Goal: Task Accomplishment & Management: Manage account settings

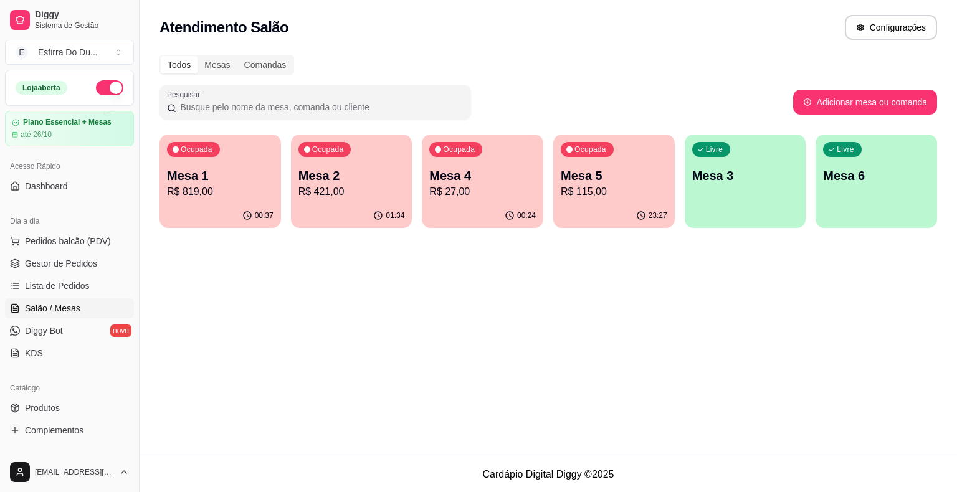
click at [601, 188] on p "R$ 115,00" at bounding box center [614, 191] width 107 height 15
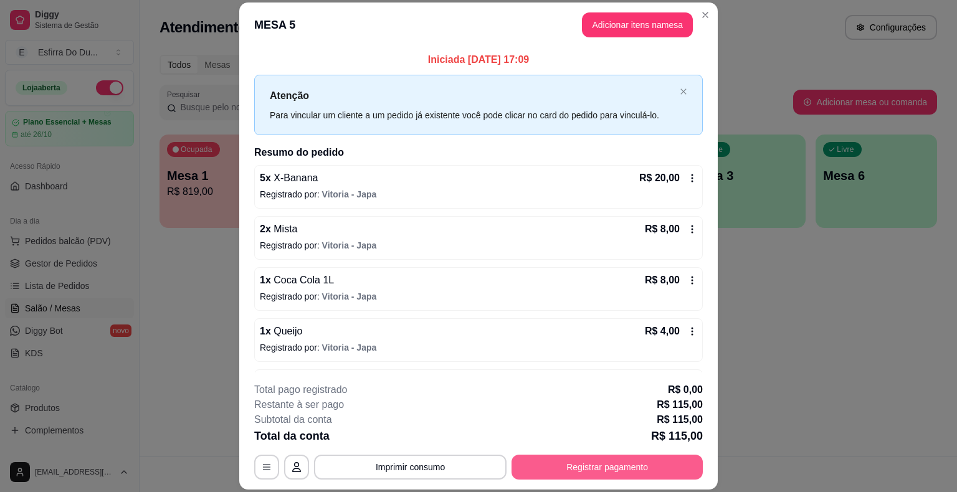
click at [646, 469] on button "Registrar pagamento" at bounding box center [606, 467] width 191 height 25
click at [628, 462] on button "Registrar pagamento" at bounding box center [606, 467] width 191 height 25
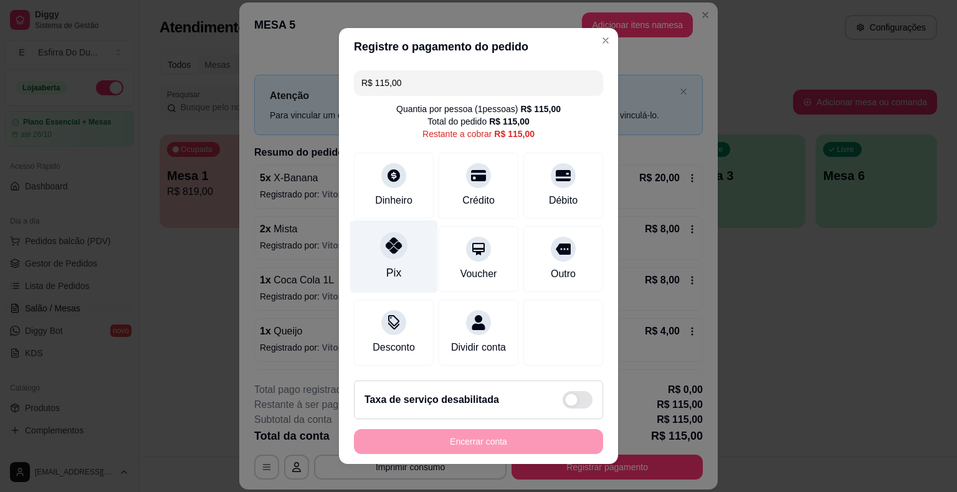
click at [406, 265] on div "Pix" at bounding box center [394, 257] width 88 height 73
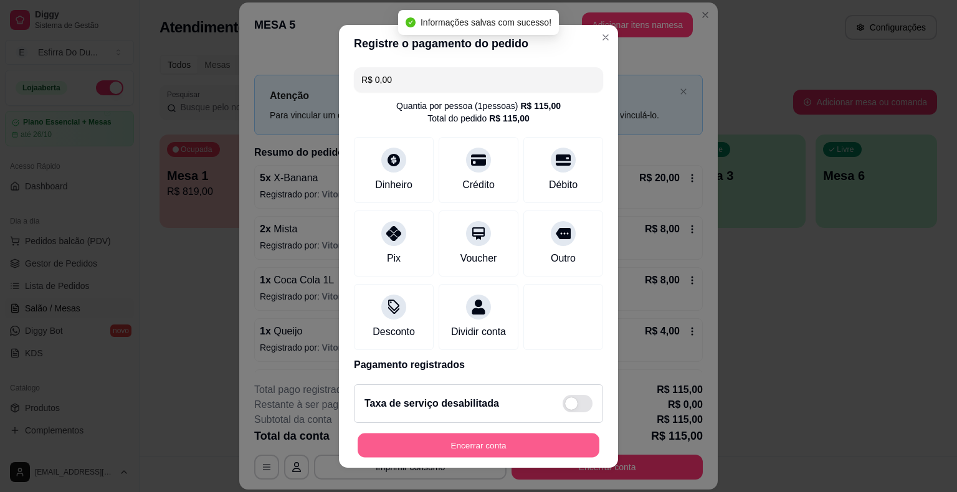
type input "R$ 0,00"
click at [418, 446] on button "Encerrar conta" at bounding box center [479, 445] width 242 height 24
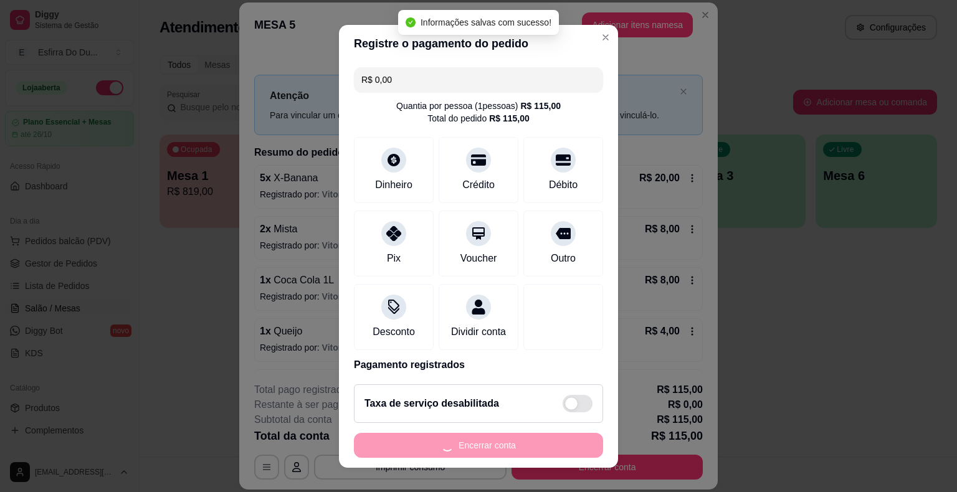
click at [418, 446] on div "Encerrar conta" at bounding box center [478, 445] width 249 height 25
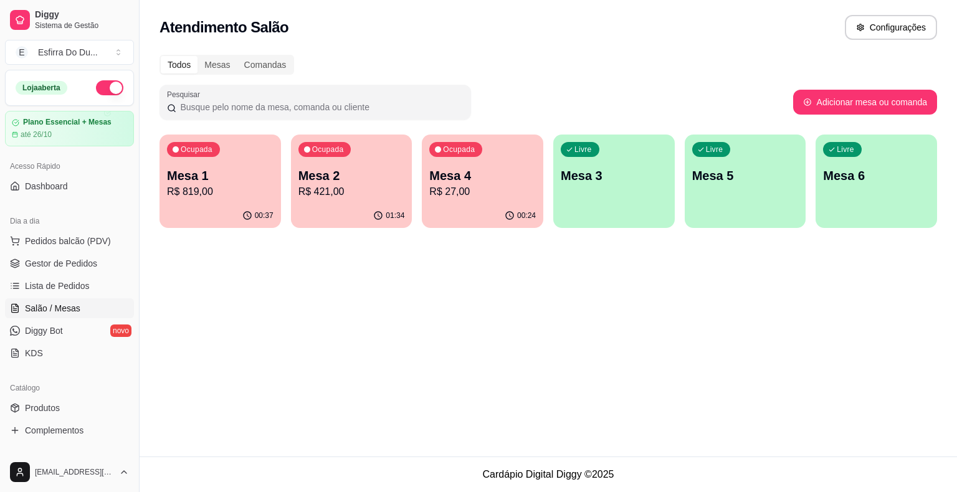
click at [459, 171] on p "Mesa 4" at bounding box center [482, 175] width 107 height 17
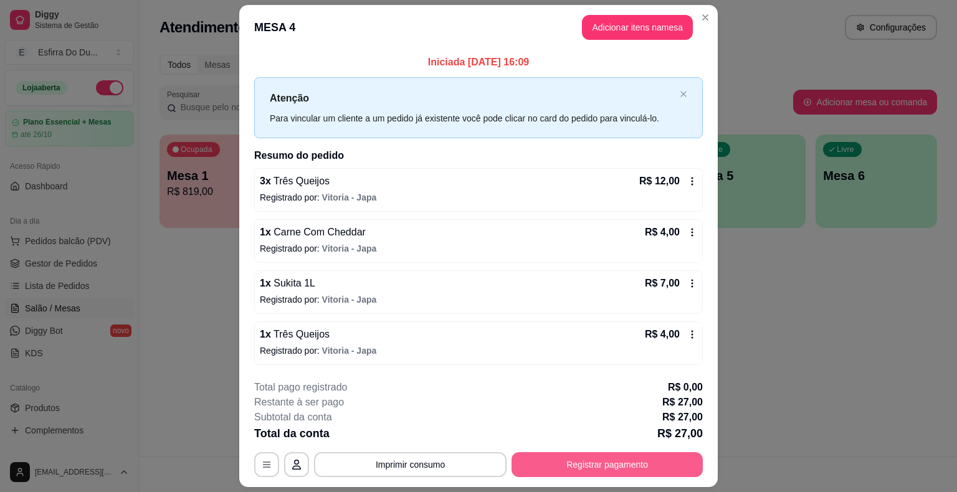
click at [551, 463] on button "Registrar pagamento" at bounding box center [606, 464] width 191 height 25
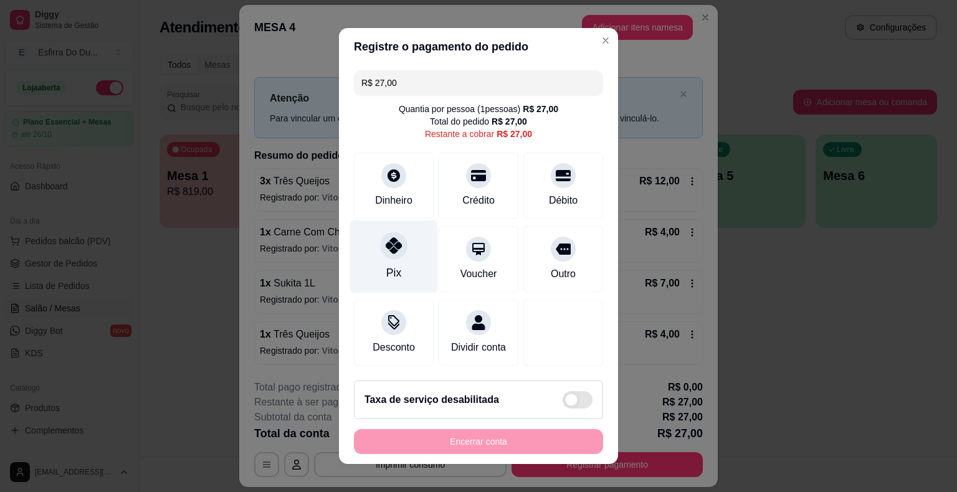
click at [371, 248] on div "Pix" at bounding box center [394, 257] width 88 height 73
type input "R$ 0,00"
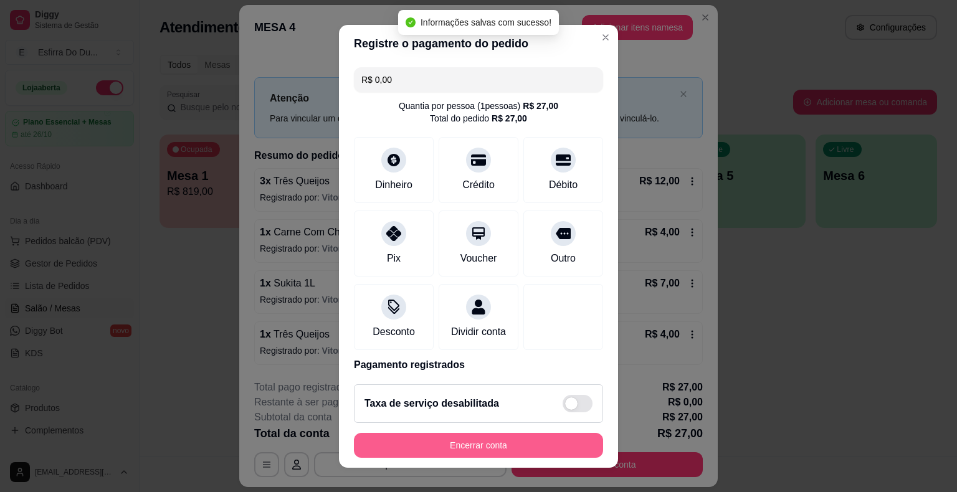
click at [429, 452] on button "Encerrar conta" at bounding box center [478, 445] width 249 height 25
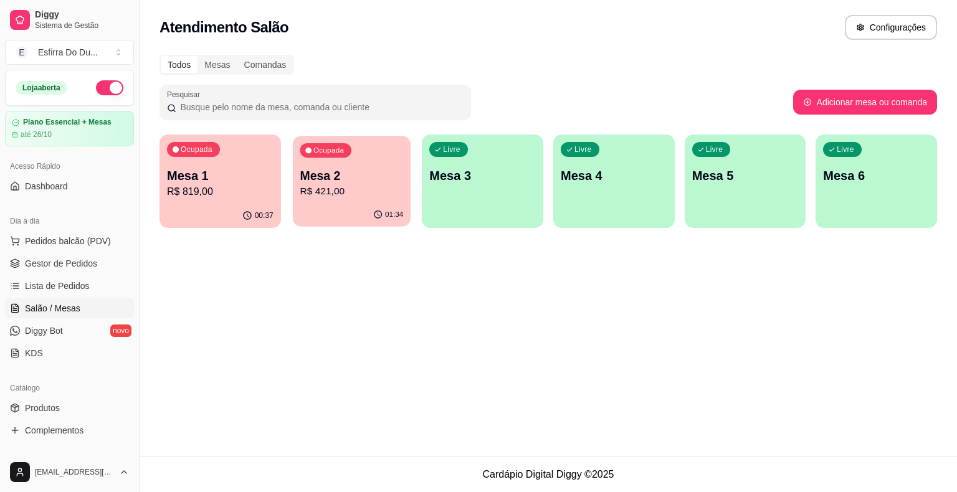
click at [336, 183] on p "Mesa 2" at bounding box center [351, 176] width 103 height 17
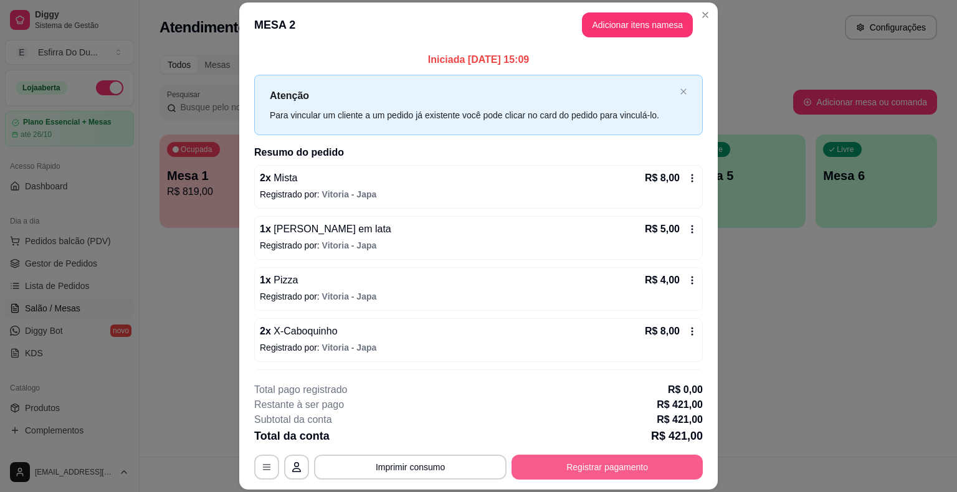
click at [586, 475] on button "Registrar pagamento" at bounding box center [606, 467] width 191 height 25
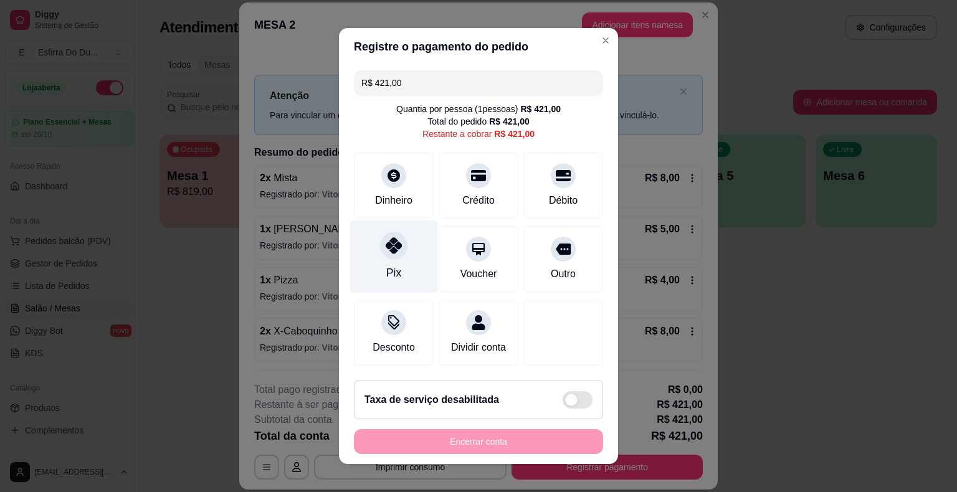
click at [394, 258] on div at bounding box center [393, 245] width 27 height 27
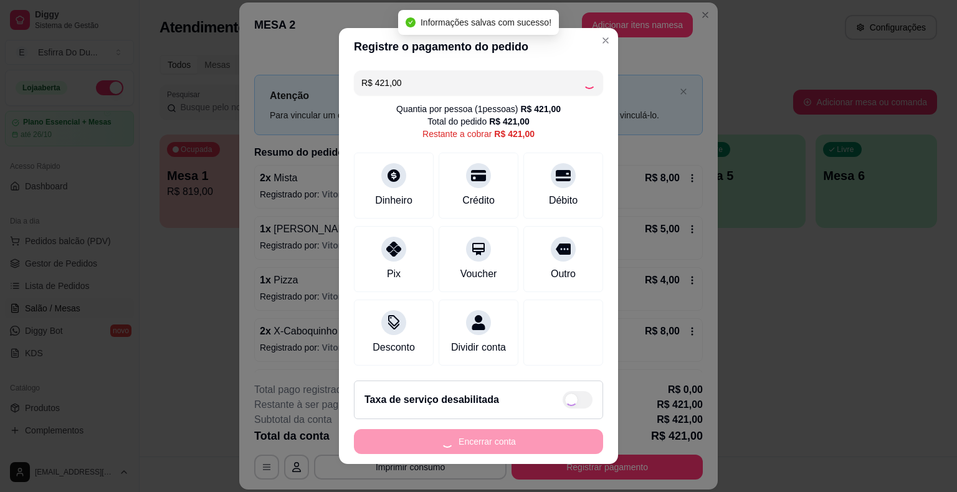
type input "R$ 0,00"
click at [442, 444] on button "Encerrar conta" at bounding box center [478, 441] width 249 height 25
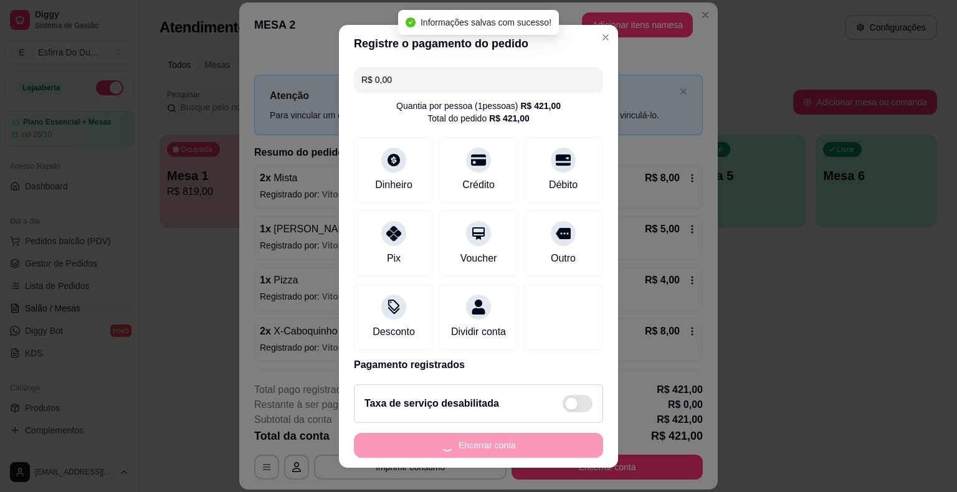
click at [442, 444] on div "Encerrar conta" at bounding box center [478, 445] width 249 height 25
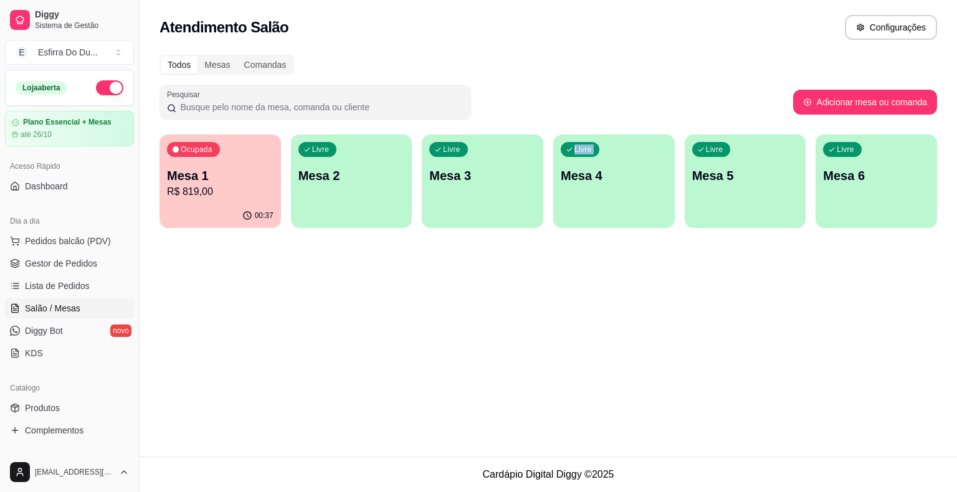
click at [442, 444] on div "Atendimento Salão Configurações Todos Mesas Comandas Pesquisar Adicionar mesa o…" at bounding box center [548, 228] width 817 height 457
click at [243, 193] on p "R$ 819,00" at bounding box center [220, 191] width 107 height 15
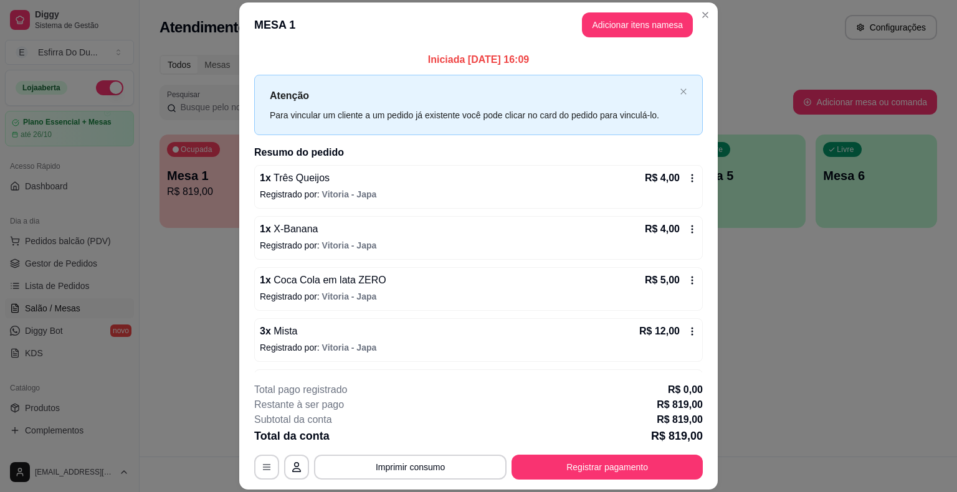
click at [600, 480] on footer "**********" at bounding box center [478, 431] width 478 height 117
click at [595, 457] on button "Registrar pagamento" at bounding box center [608, 467] width 186 height 24
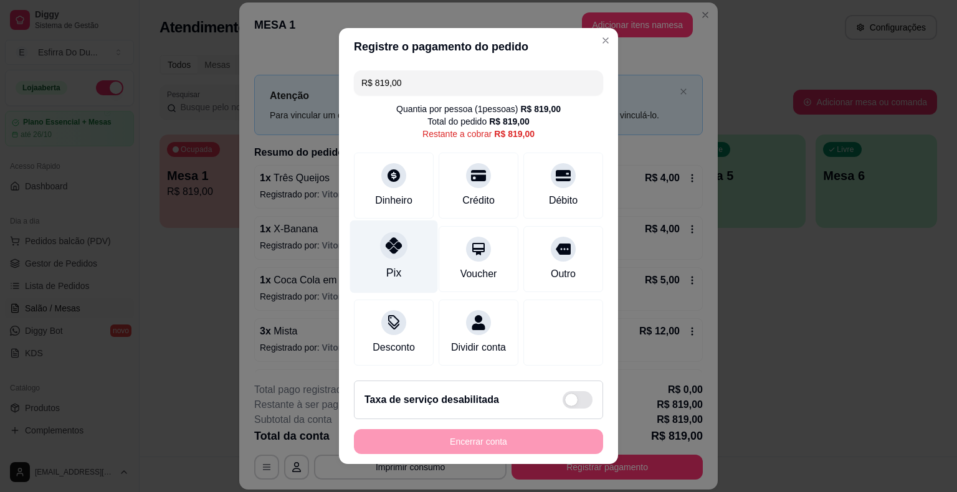
click at [361, 260] on div "Pix" at bounding box center [394, 257] width 88 height 73
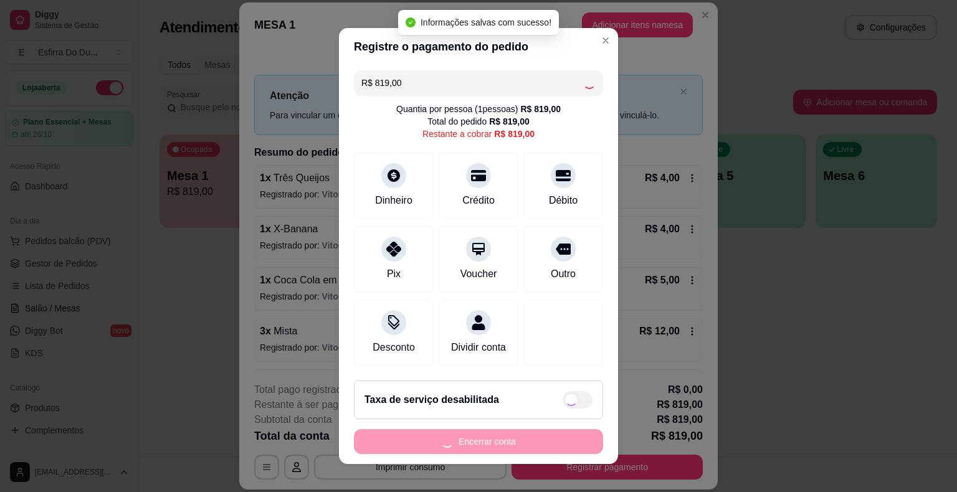
type input "R$ 0,00"
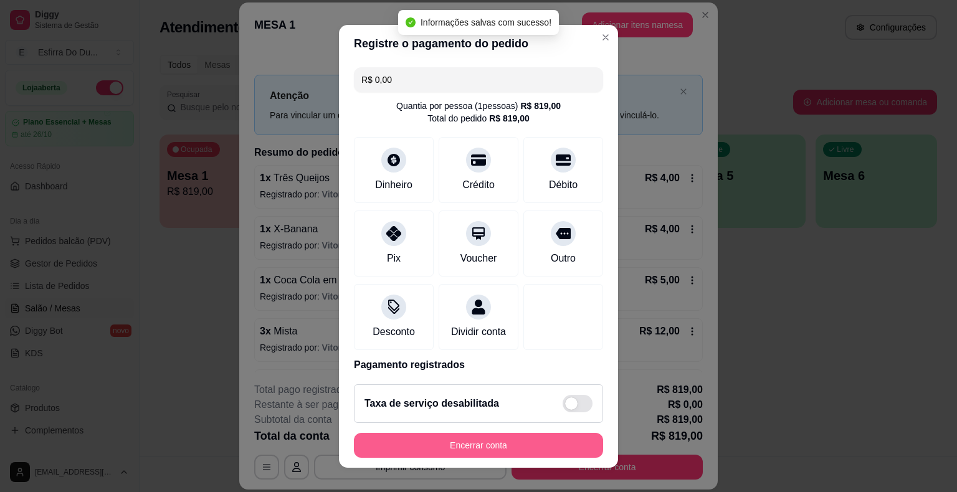
click at [388, 450] on button "Encerrar conta" at bounding box center [478, 445] width 249 height 25
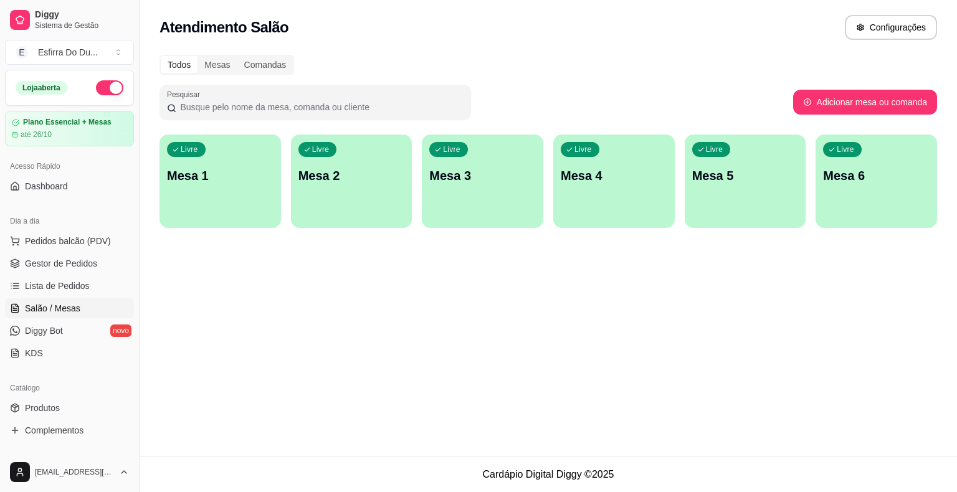
click at [221, 319] on div "Atendimento Salão Configurações Todos Mesas Comandas Pesquisar Adicionar mesa o…" at bounding box center [548, 228] width 817 height 457
click at [78, 288] on span "Lista de Pedidos" at bounding box center [57, 286] width 65 height 12
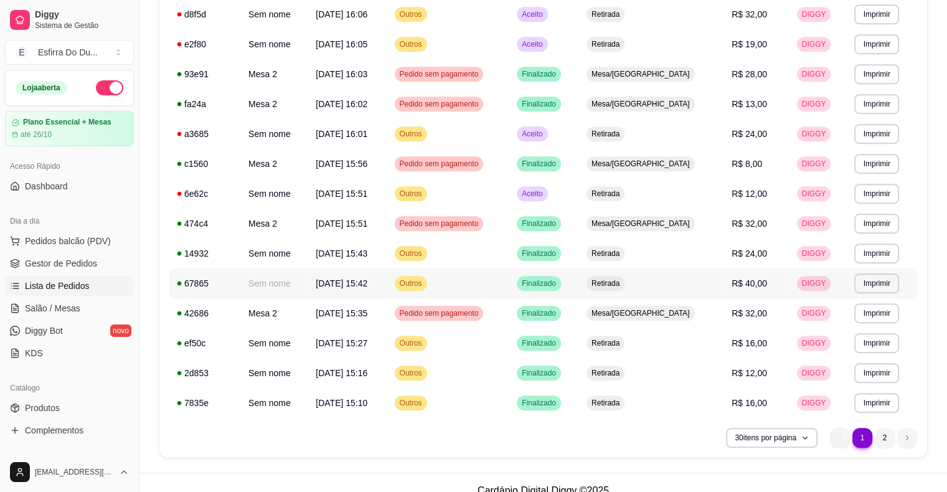
scroll to position [675, 0]
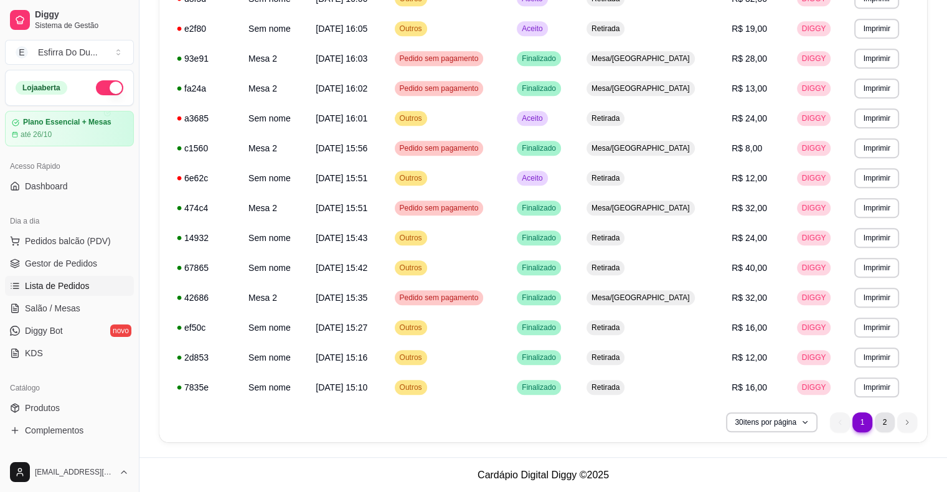
click at [888, 430] on li "2" at bounding box center [885, 422] width 20 height 20
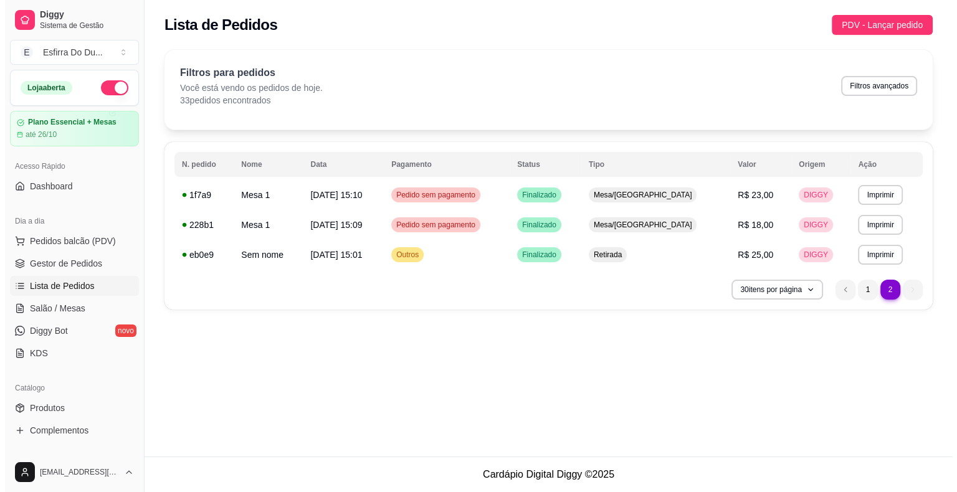
scroll to position [0, 0]
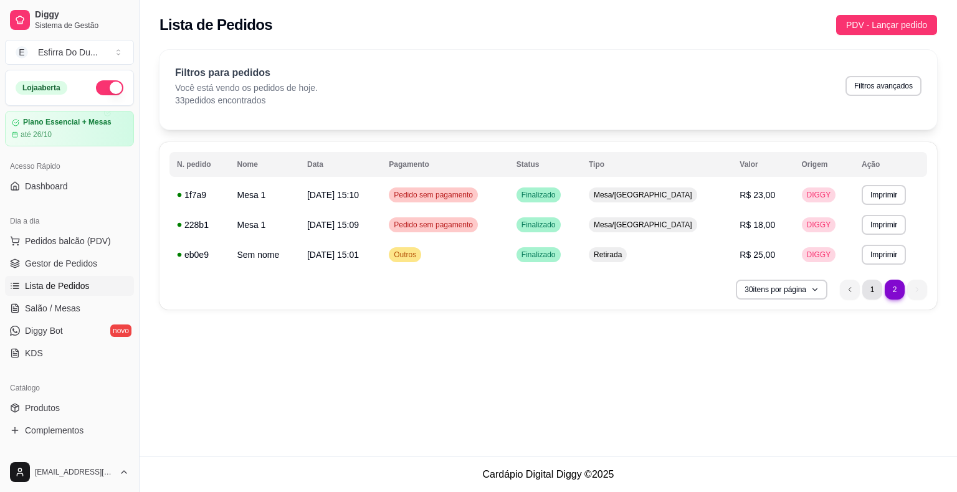
click at [869, 289] on li "1" at bounding box center [872, 290] width 20 height 20
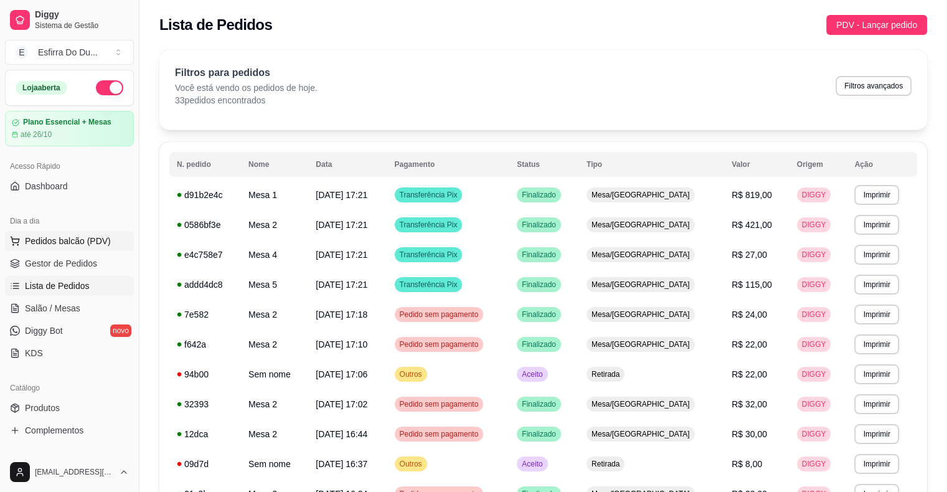
click at [62, 240] on span "Pedidos balcão (PDV)" at bounding box center [68, 241] width 86 height 12
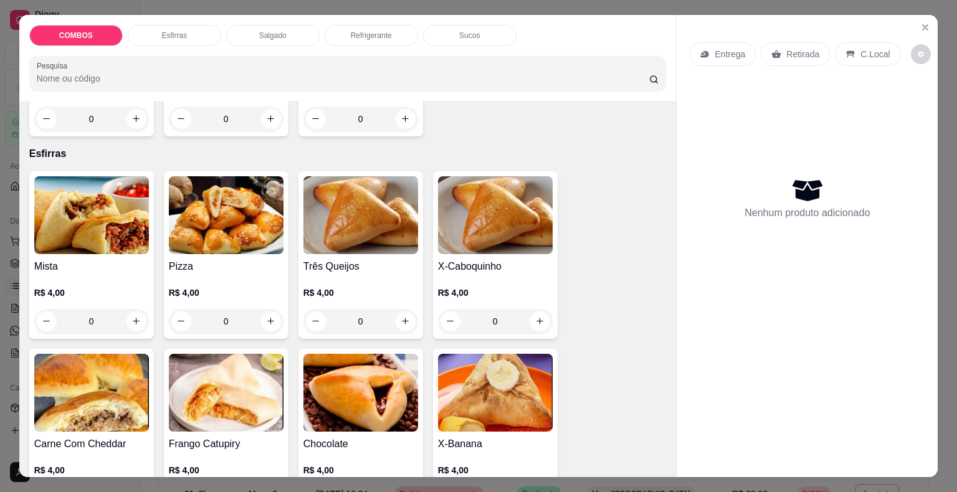
scroll to position [249, 0]
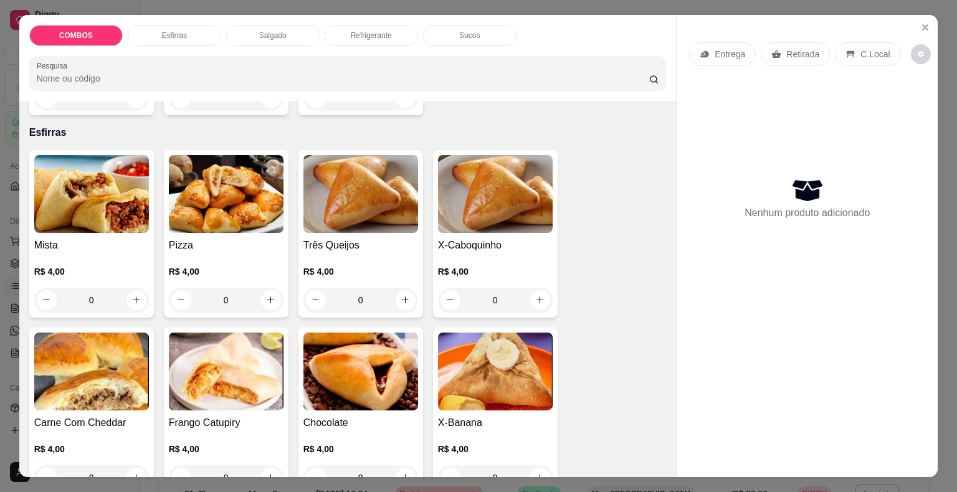
click at [349, 387] on img at bounding box center [360, 372] width 115 height 78
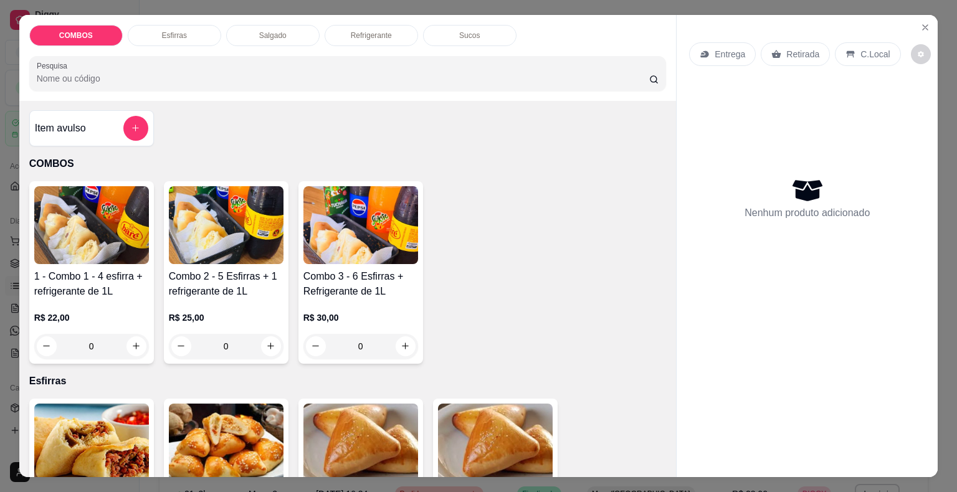
scroll to position [0, 0]
click at [87, 237] on img at bounding box center [91, 226] width 115 height 78
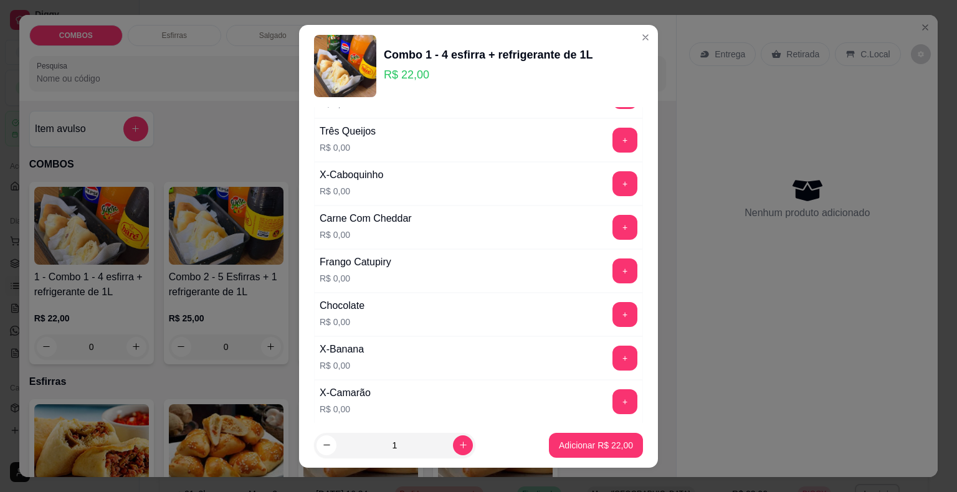
scroll to position [187, 0]
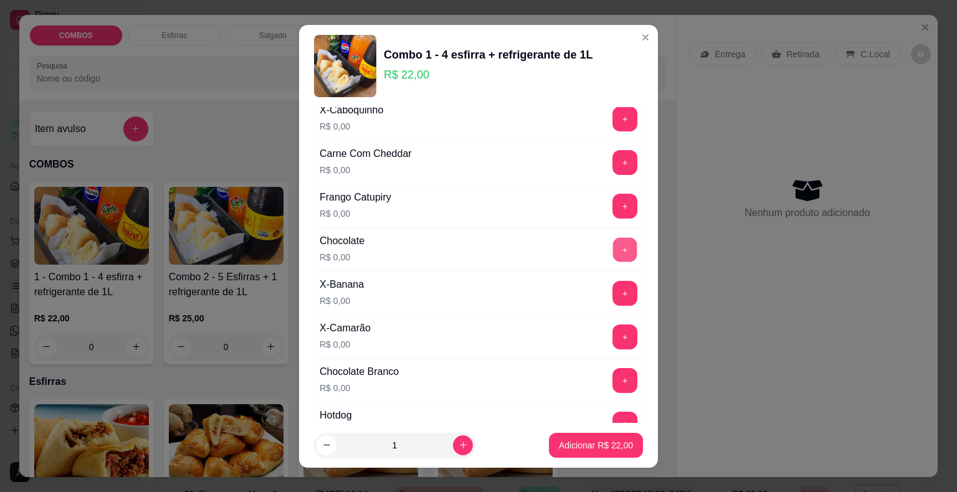
click at [613, 245] on button "+" at bounding box center [625, 249] width 24 height 24
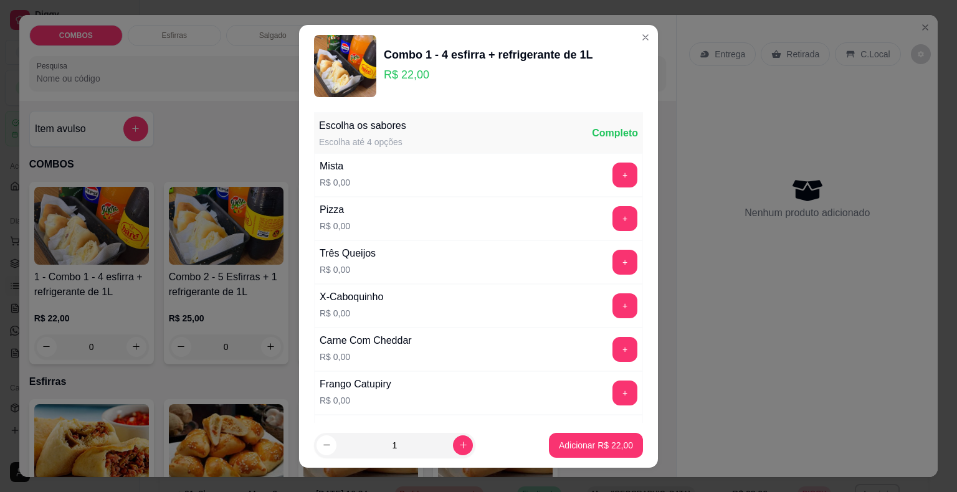
scroll to position [0, 0]
click at [612, 177] on button "+" at bounding box center [624, 175] width 25 height 25
click at [613, 177] on button "+" at bounding box center [625, 175] width 24 height 24
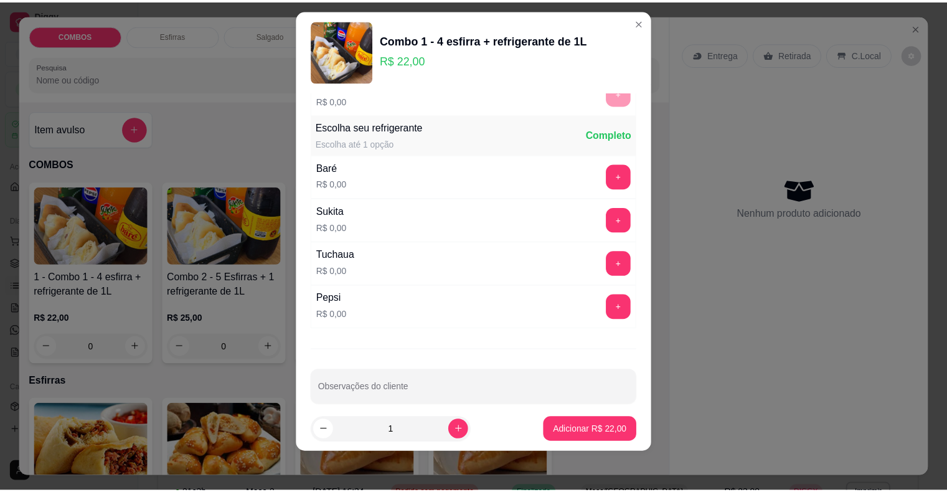
scroll to position [599, 0]
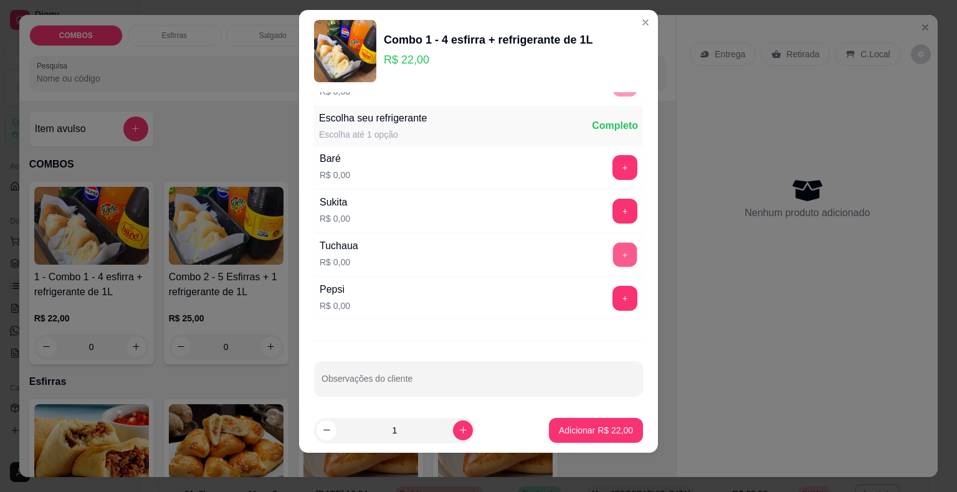
click at [613, 250] on button "+" at bounding box center [625, 254] width 24 height 24
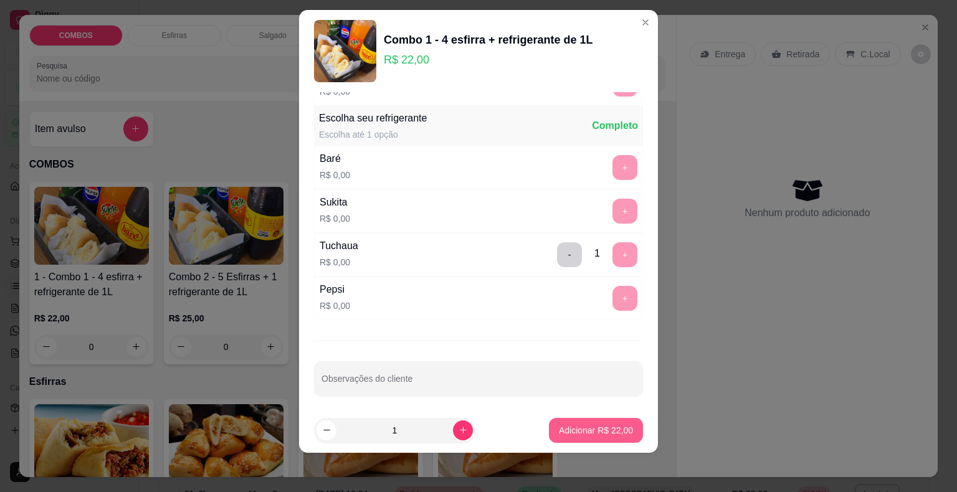
click at [601, 435] on p "Adicionar R$ 22,00" at bounding box center [596, 430] width 74 height 12
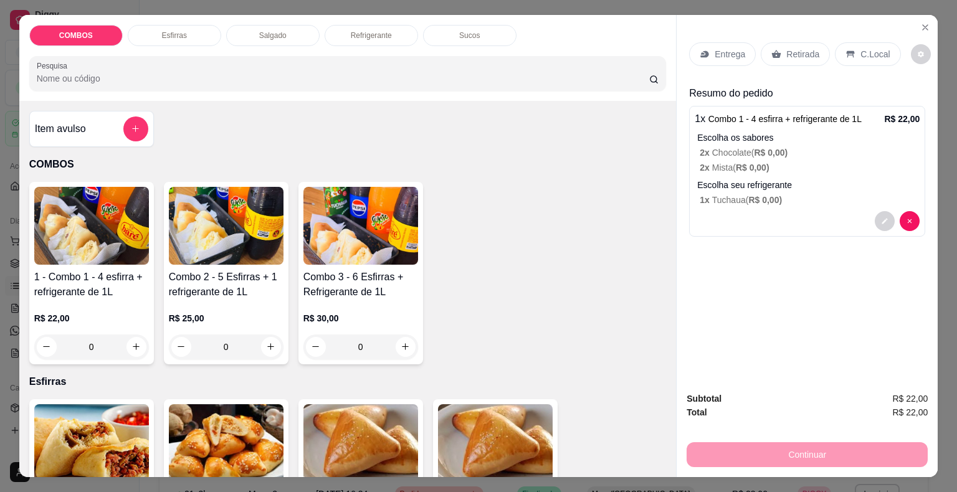
click at [800, 52] on p "Retirada" at bounding box center [802, 54] width 33 height 12
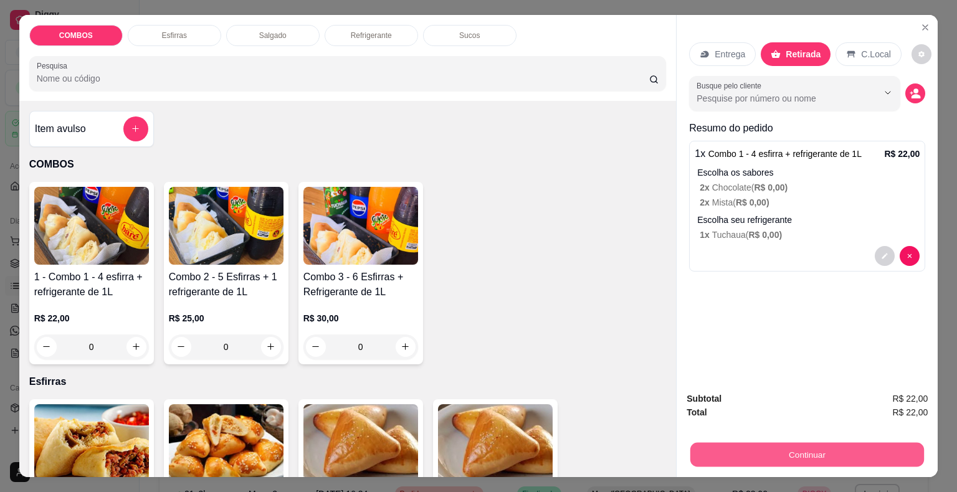
click at [737, 450] on button "Continuar" at bounding box center [807, 455] width 234 height 24
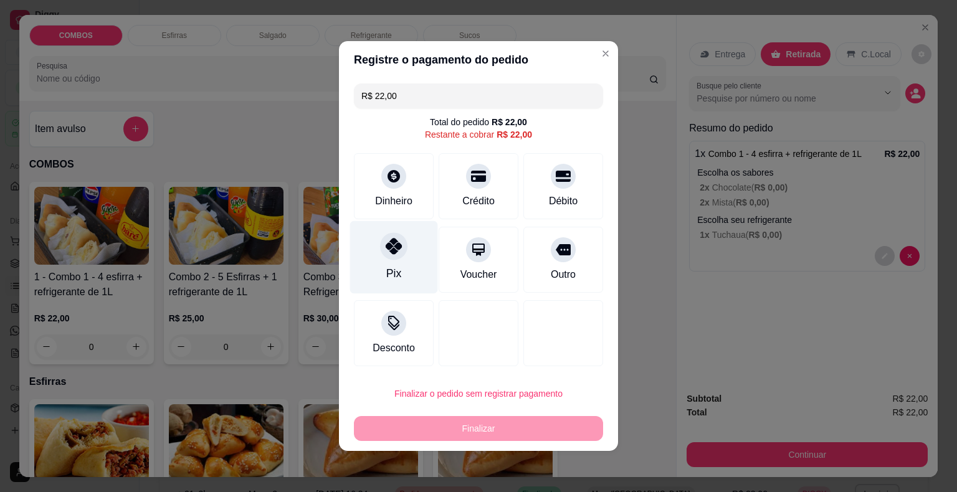
click at [391, 257] on div at bounding box center [393, 245] width 27 height 27
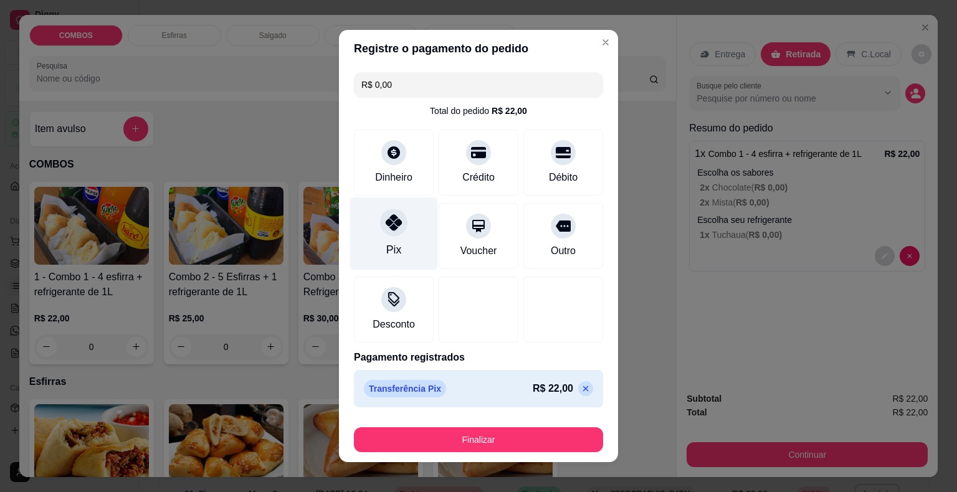
click at [391, 257] on div "Pix" at bounding box center [393, 250] width 15 height 16
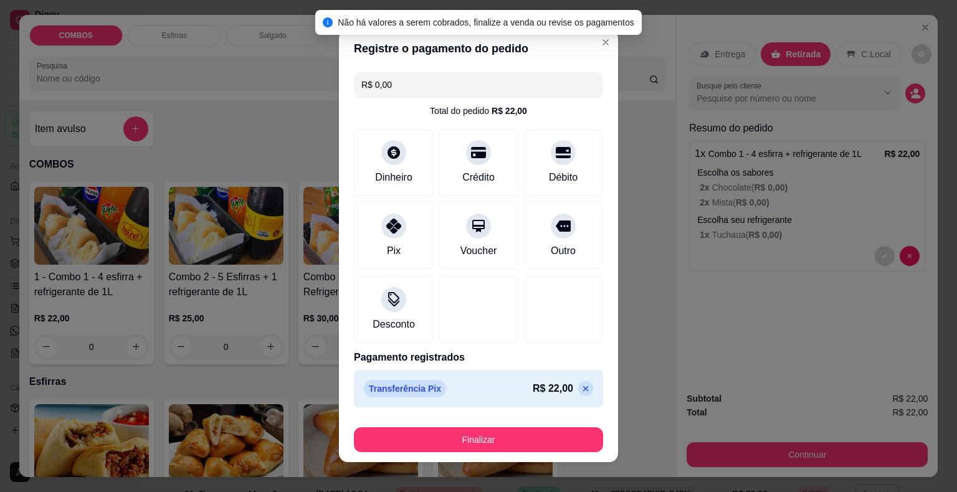
click at [454, 445] on button "Finalizar" at bounding box center [478, 439] width 249 height 25
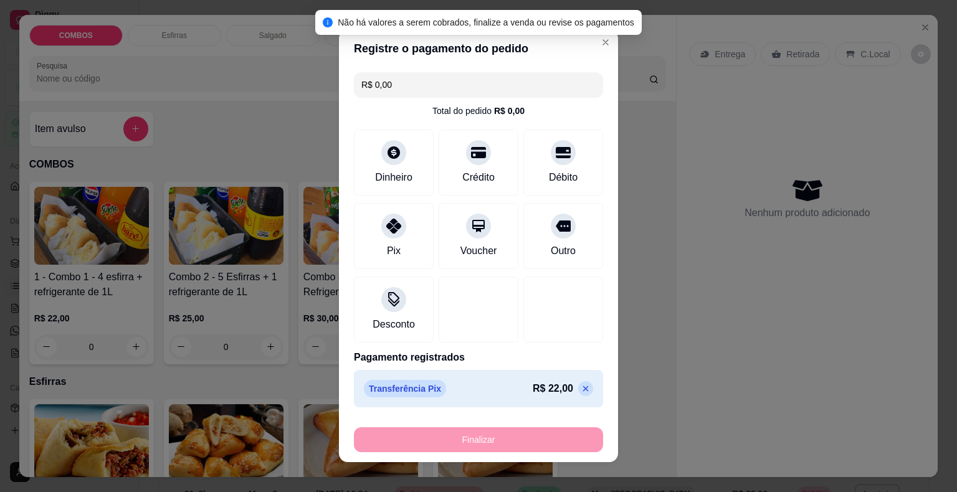
type input "-R$ 22,00"
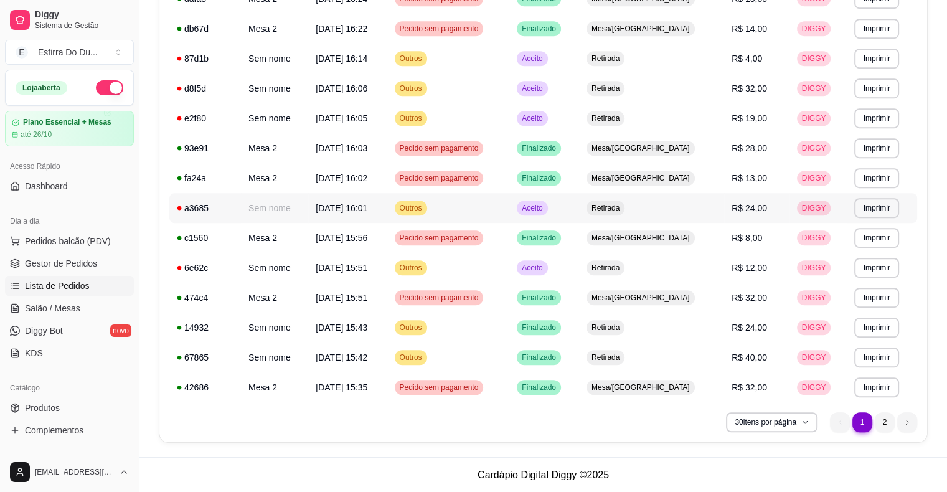
scroll to position [612, 0]
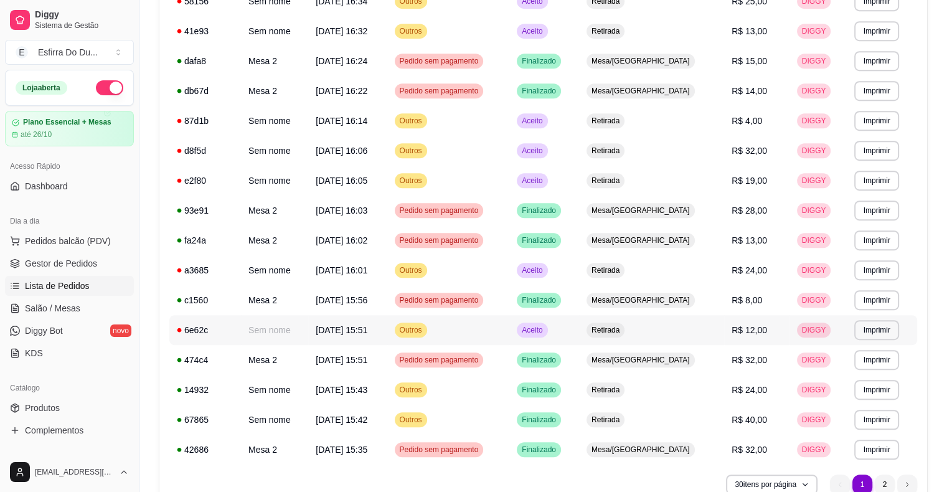
click at [545, 334] on span "Aceito" at bounding box center [533, 330] width 26 height 10
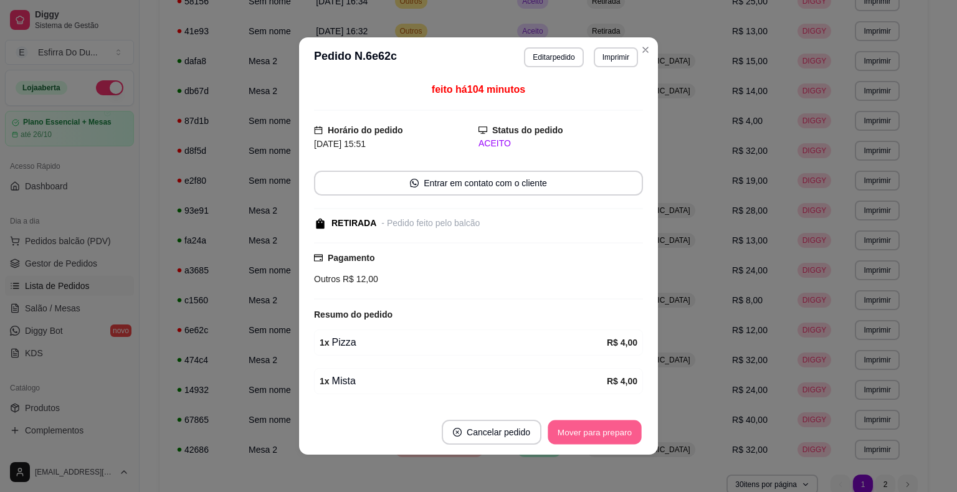
click at [597, 430] on button "Mover para preparo" at bounding box center [594, 432] width 93 height 24
click at [597, 430] on button "Mover para retirada disponível" at bounding box center [574, 432] width 138 height 25
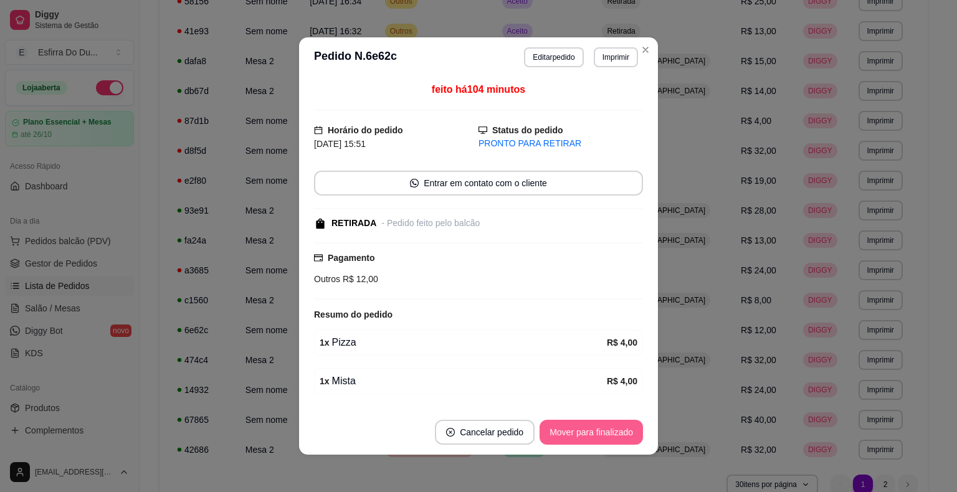
click at [597, 430] on button "Mover para finalizado" at bounding box center [590, 432] width 103 height 25
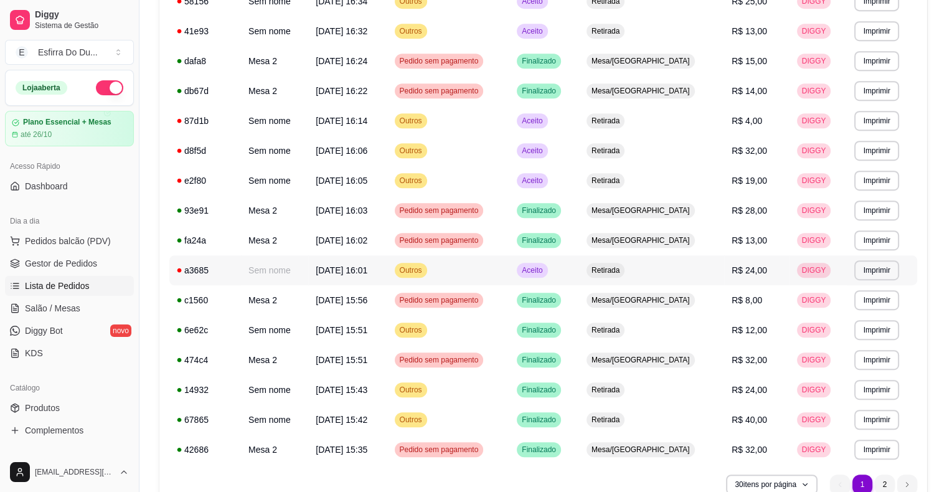
click at [545, 275] on span "Aceito" at bounding box center [533, 270] width 26 height 10
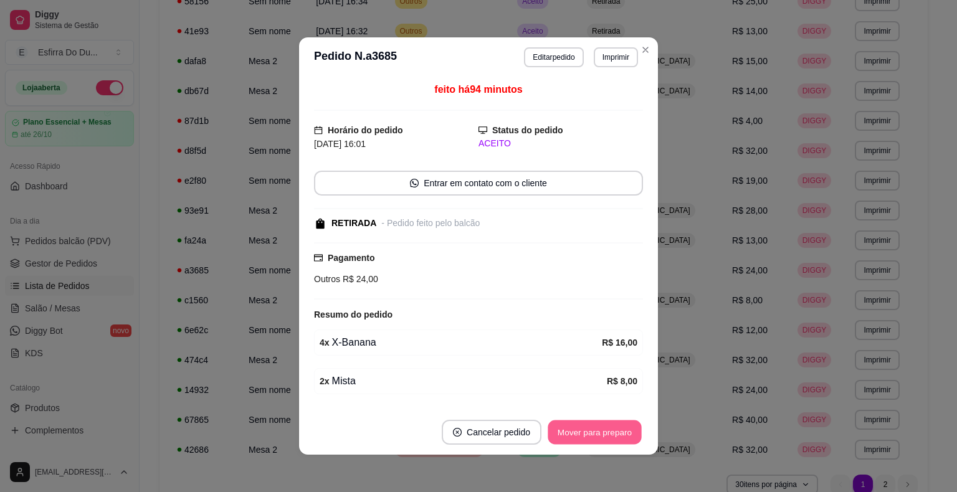
click at [592, 432] on button "Mover para preparo" at bounding box center [594, 432] width 93 height 24
click at [592, 432] on button "Mover para retirada disponível" at bounding box center [574, 432] width 138 height 25
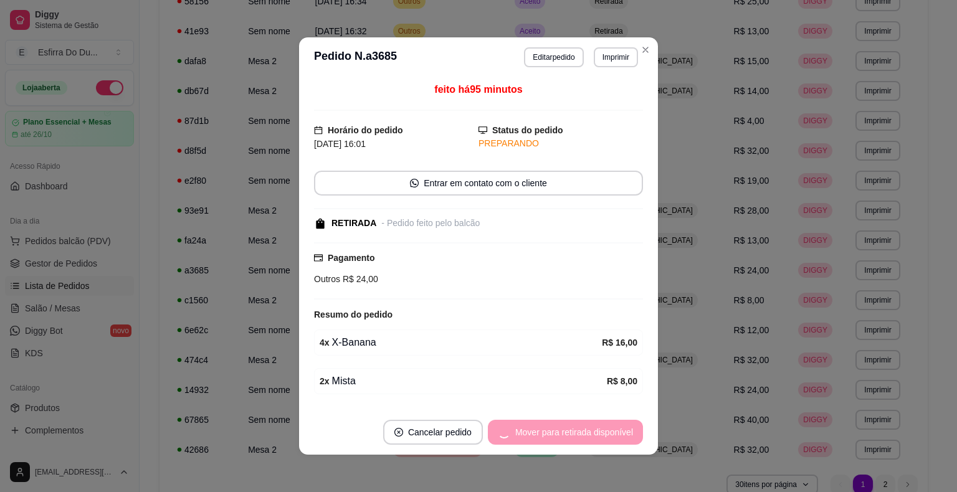
click at [592, 432] on div "Mover para retirada disponível" at bounding box center [565, 432] width 155 height 25
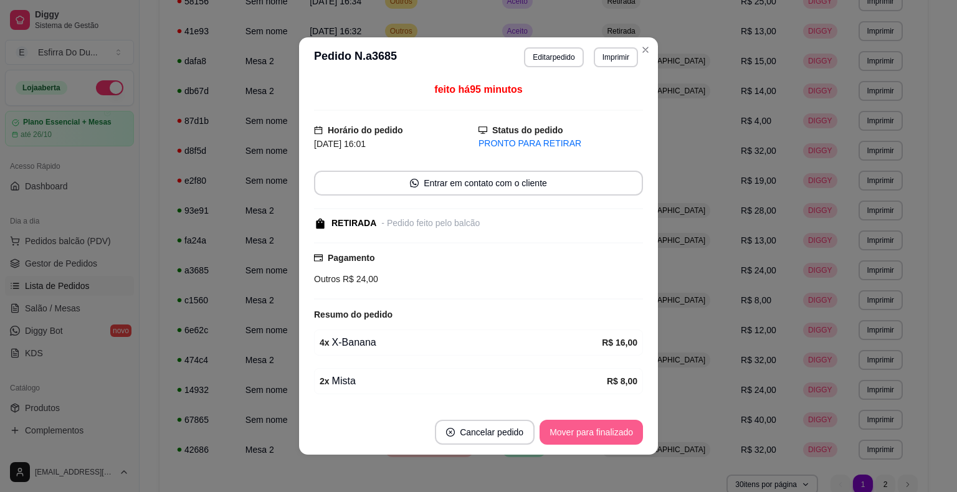
click at [592, 432] on button "Mover para finalizado" at bounding box center [590, 432] width 103 height 25
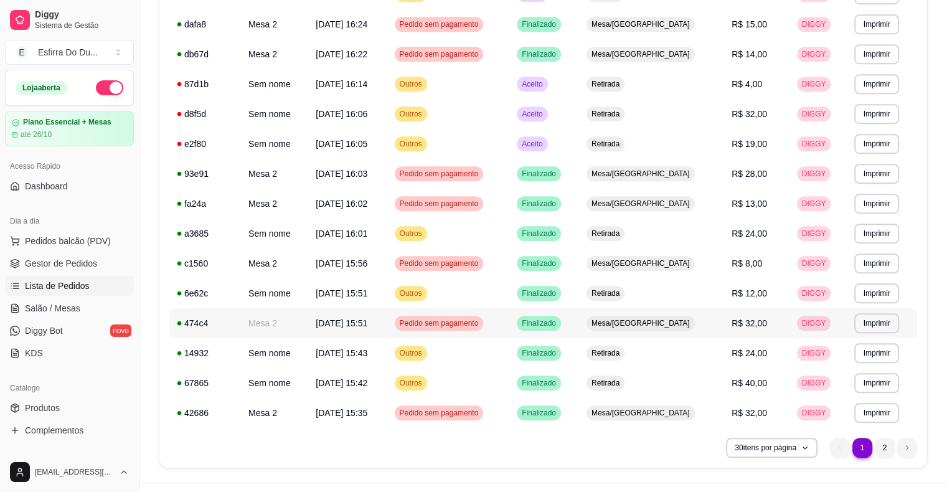
scroll to position [675, 0]
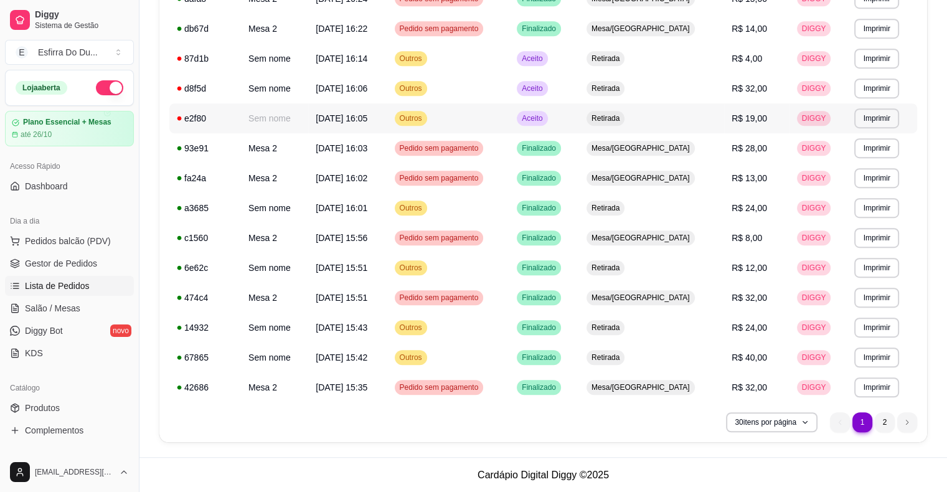
click at [548, 123] on div "Aceito" at bounding box center [532, 118] width 31 height 15
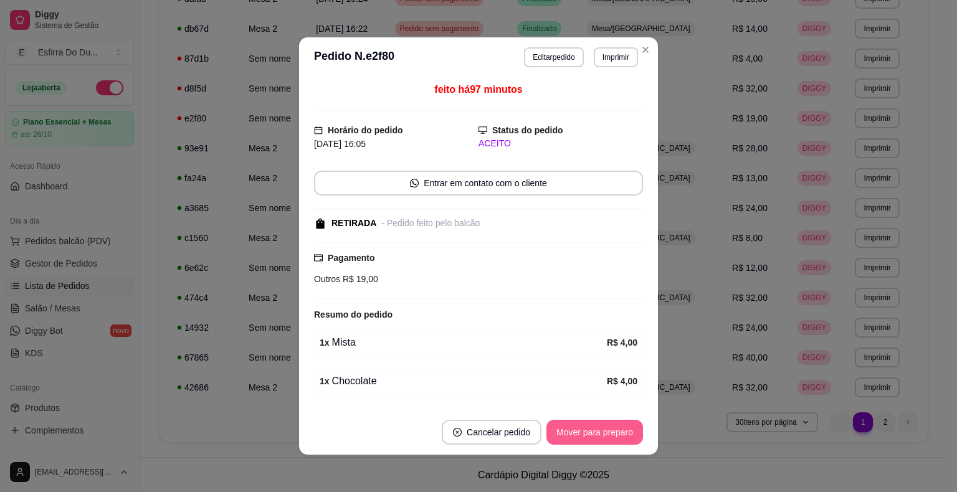
click at [593, 429] on button "Mover para preparo" at bounding box center [594, 432] width 97 height 25
click at [593, 429] on div "Mover para preparo" at bounding box center [586, 432] width 114 height 25
click at [593, 429] on button "Mover para retirada disponível" at bounding box center [574, 432] width 138 height 25
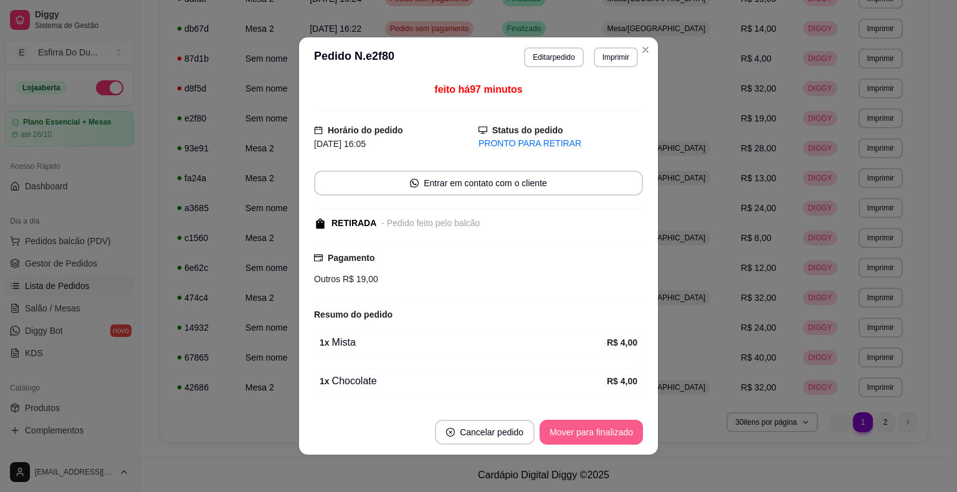
click at [594, 444] on button "Mover para finalizado" at bounding box center [590, 432] width 103 height 25
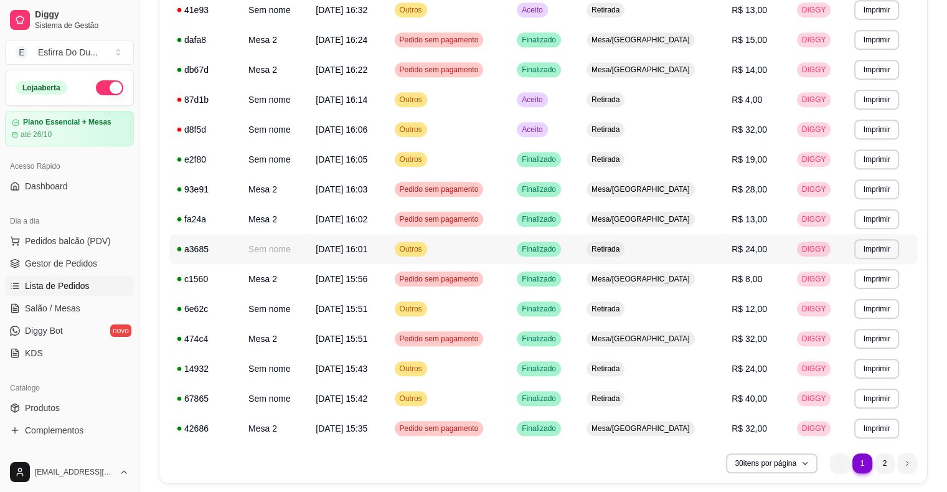
scroll to position [550, 0]
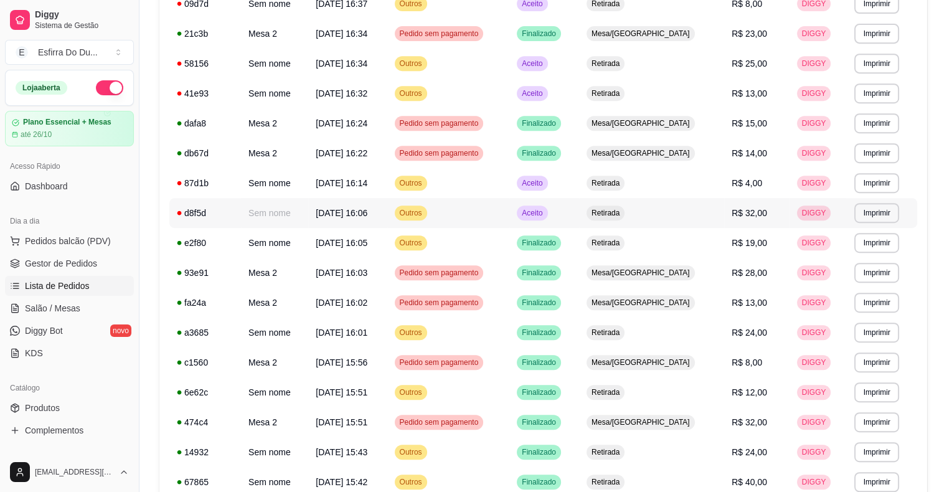
click at [545, 216] on span "Aceito" at bounding box center [533, 213] width 26 height 10
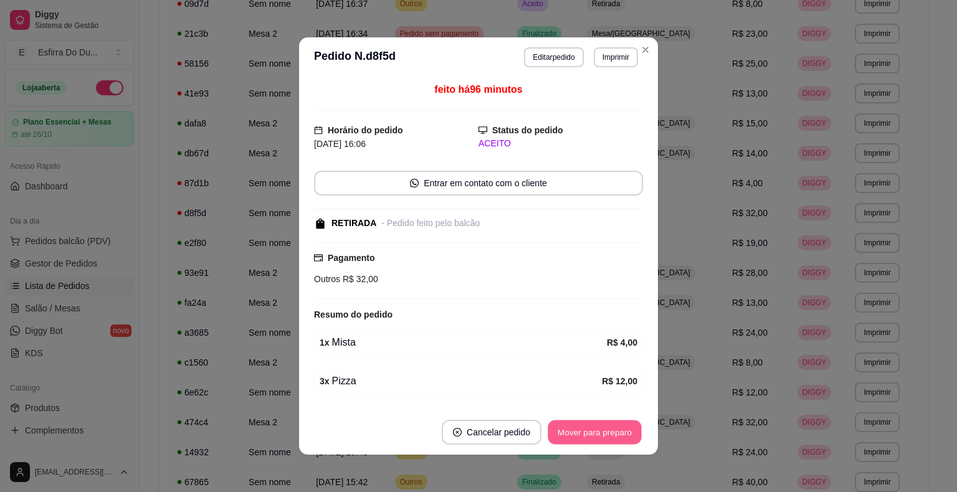
click at [571, 425] on button "Mover para preparo" at bounding box center [594, 432] width 93 height 24
click at [571, 425] on div "Mover para preparo" at bounding box center [586, 432] width 114 height 25
click at [571, 425] on button "Mover para retirada disponível" at bounding box center [574, 432] width 138 height 25
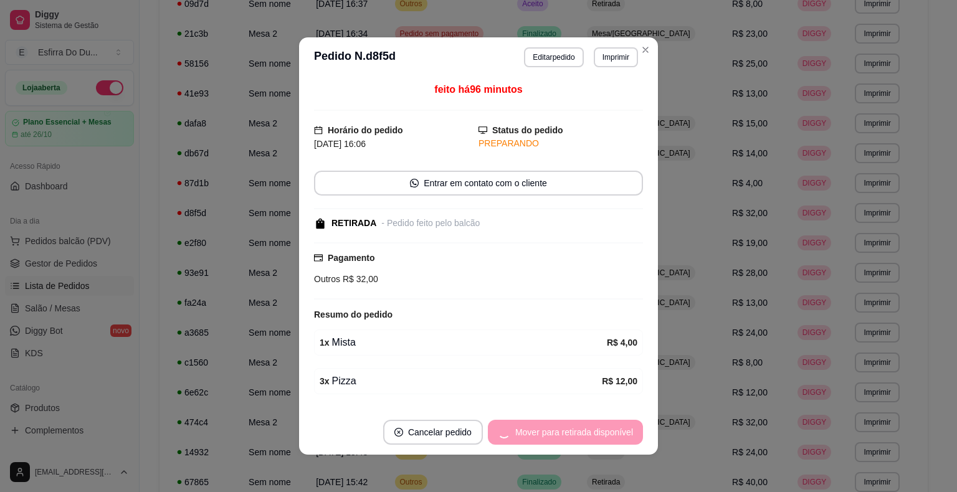
click at [571, 425] on div "Mover para retirada disponível" at bounding box center [565, 432] width 155 height 25
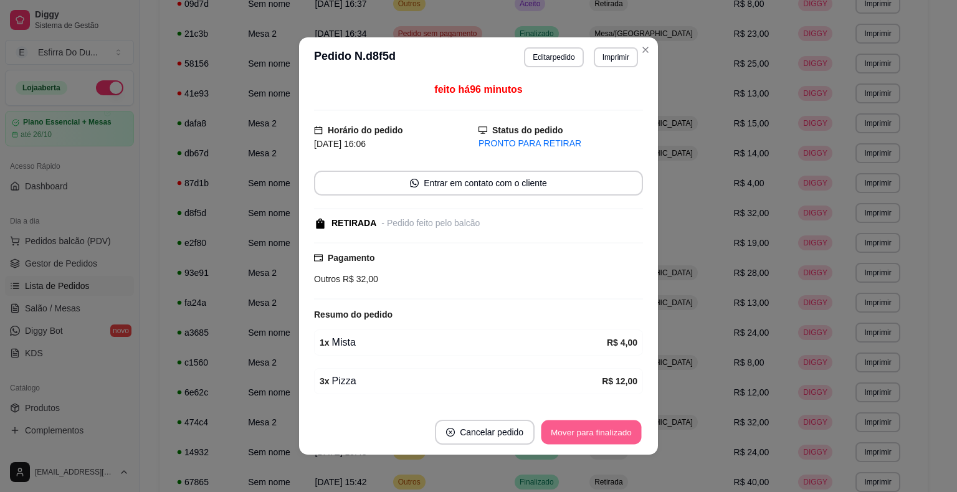
click at [571, 425] on button "Mover para finalizado" at bounding box center [591, 432] width 100 height 24
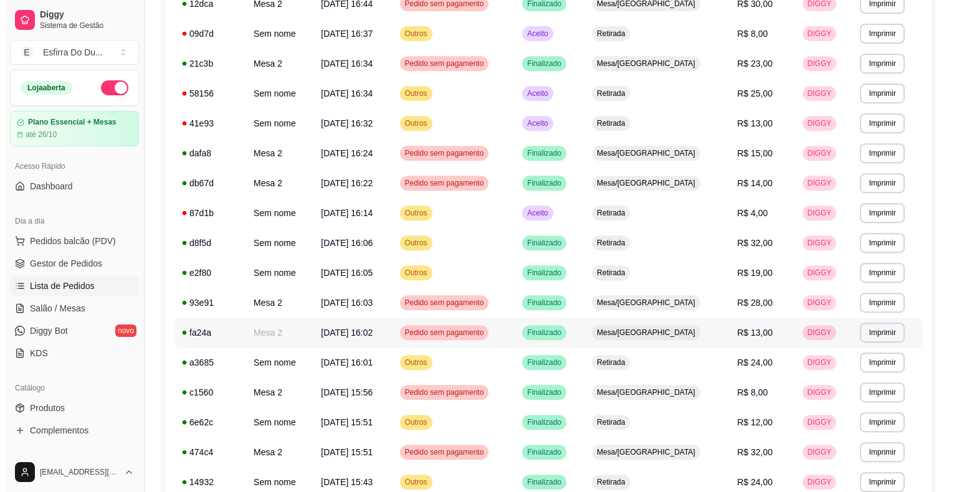
scroll to position [239, 0]
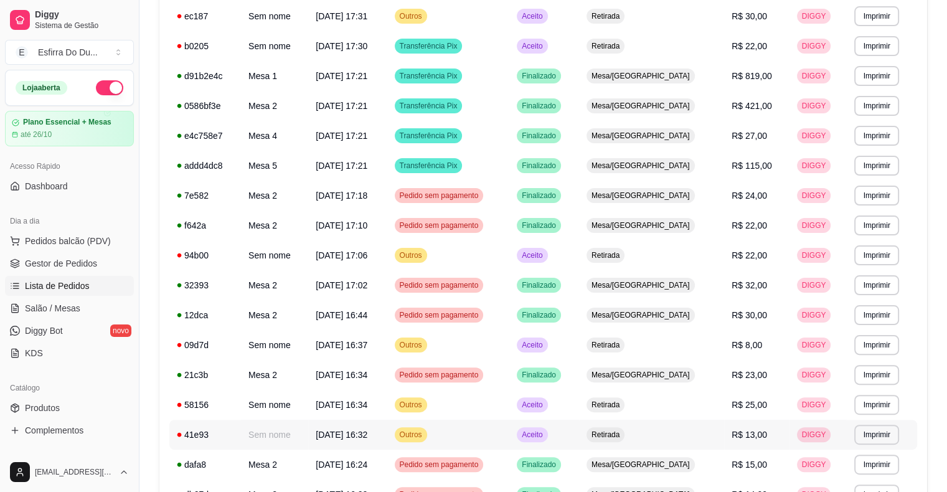
click at [573, 445] on td "Aceito" at bounding box center [545, 435] width 70 height 30
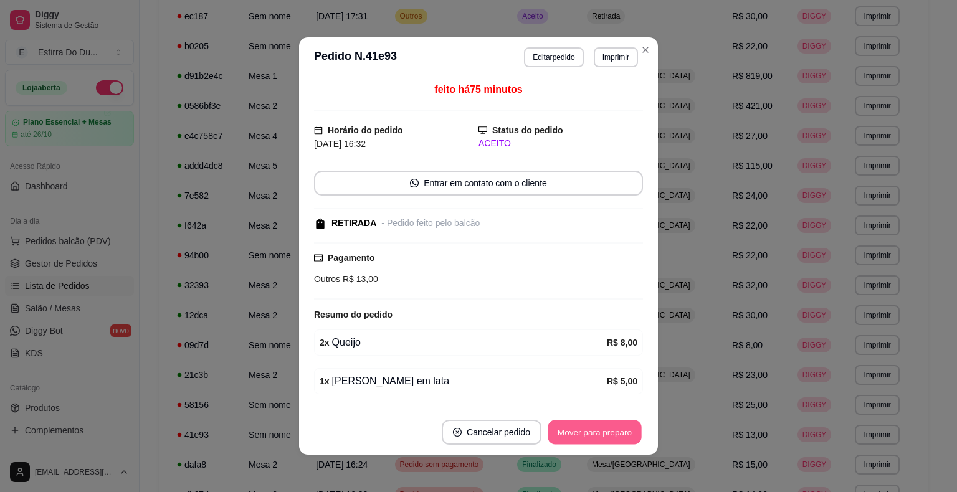
click at [603, 442] on button "Mover para preparo" at bounding box center [594, 432] width 93 height 24
click at [603, 442] on div "Mover para preparo" at bounding box center [594, 432] width 97 height 25
click at [603, 442] on button "Mover para retirada disponível" at bounding box center [573, 432] width 133 height 24
click at [603, 442] on div "Mover para retirada disponível" at bounding box center [574, 432] width 138 height 25
click at [603, 442] on button "Mover para finalizado" at bounding box center [591, 432] width 100 height 24
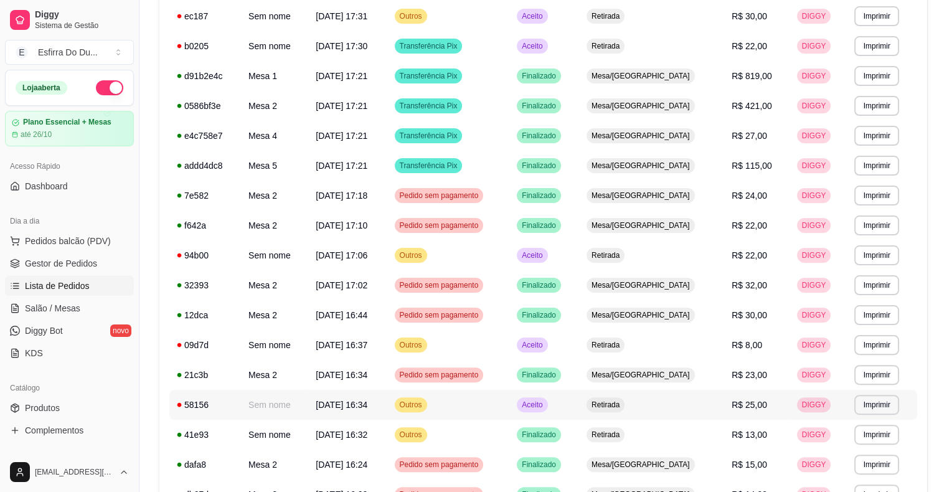
click at [545, 400] on span "Aceito" at bounding box center [533, 405] width 26 height 10
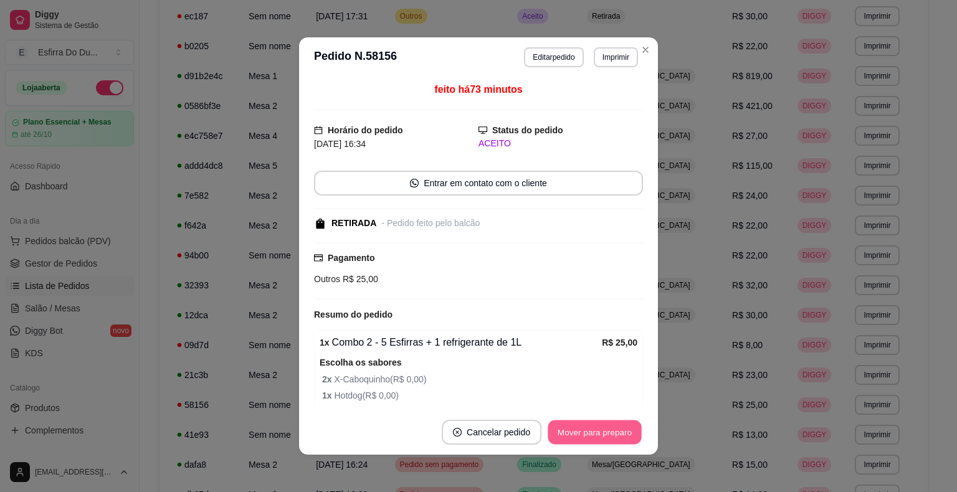
click at [574, 440] on button "Mover para preparo" at bounding box center [594, 432] width 93 height 24
click at [574, 440] on div "Mover para preparo" at bounding box center [594, 432] width 97 height 25
click at [574, 440] on button "Mover para retirada disponível" at bounding box center [573, 432] width 133 height 24
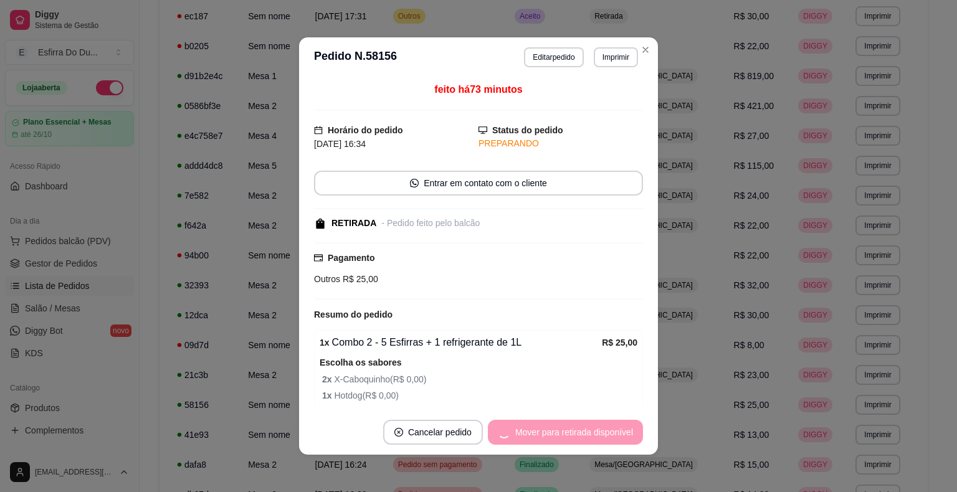
click at [574, 440] on div "Mover para retirada disponível" at bounding box center [565, 432] width 155 height 25
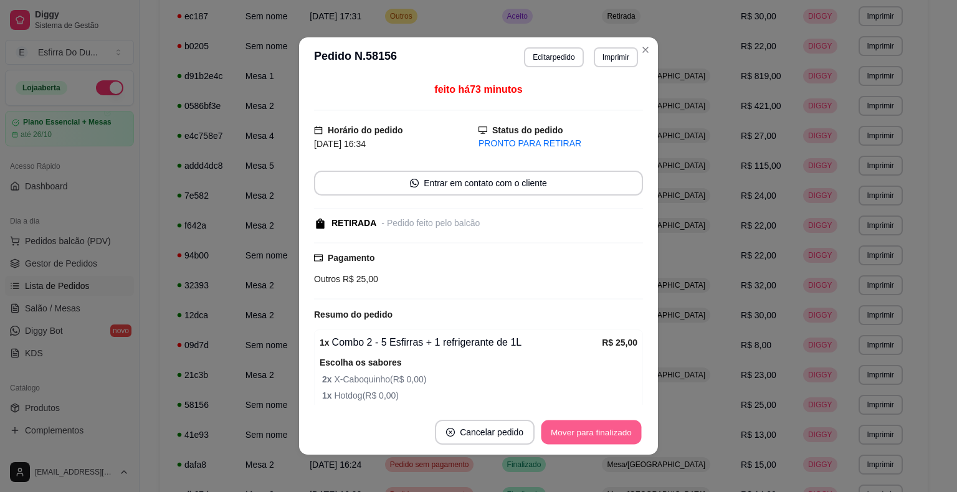
click at [576, 440] on button "Mover para finalizado" at bounding box center [591, 432] width 100 height 24
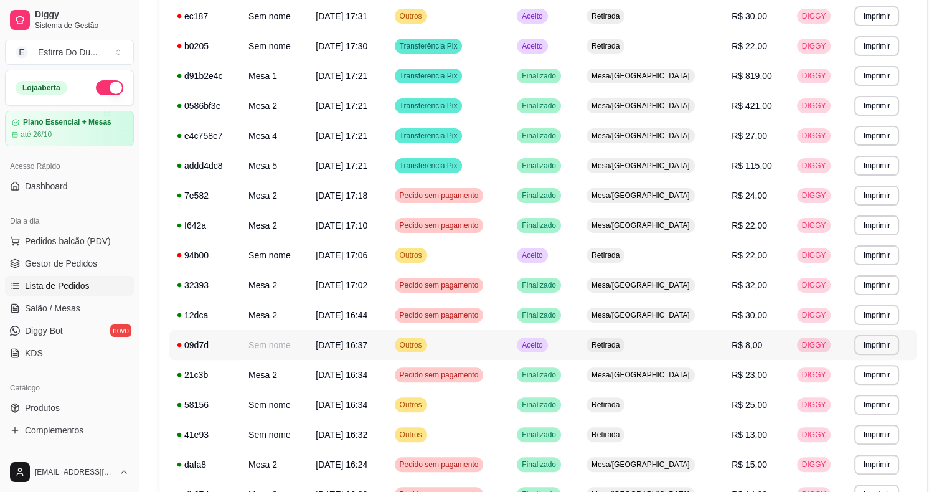
click at [545, 348] on span "Aceito" at bounding box center [533, 345] width 26 height 10
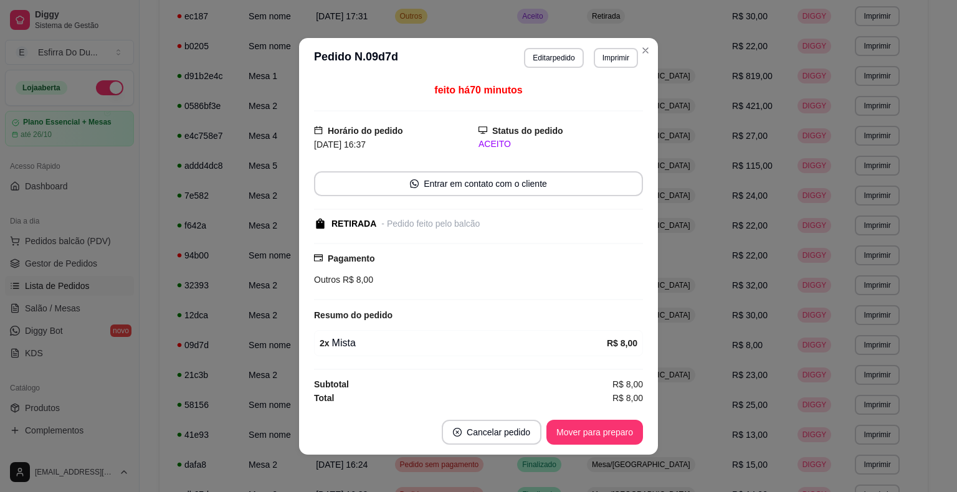
click at [619, 447] on footer "Cancelar pedido Mover para preparo" at bounding box center [478, 432] width 359 height 45
click at [617, 442] on button "Mover para preparo" at bounding box center [594, 432] width 97 height 25
click at [614, 434] on div "Mover para preparo" at bounding box center [586, 432] width 114 height 25
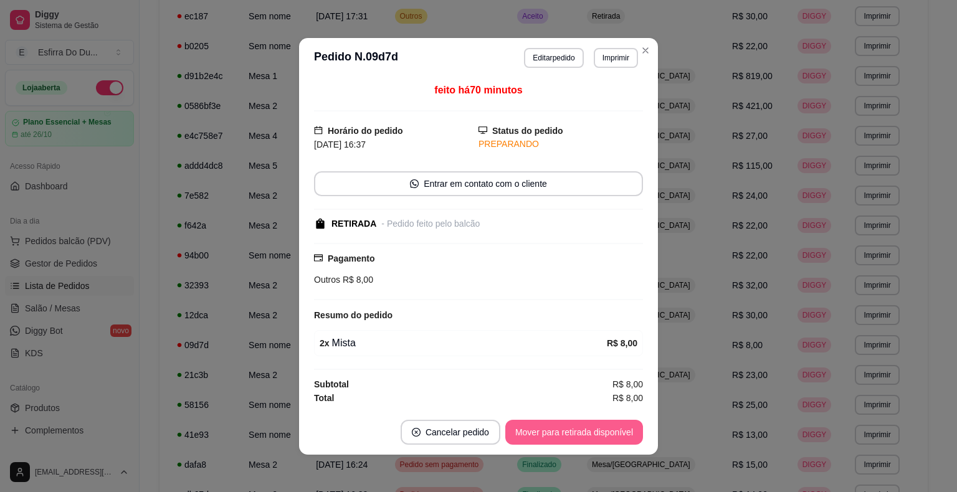
click at [614, 434] on button "Mover para retirada disponível" at bounding box center [574, 432] width 138 height 25
click at [614, 434] on div "Mover para retirada disponível" at bounding box center [565, 432] width 155 height 25
click at [614, 434] on button "Mover para finalizado" at bounding box center [591, 432] width 100 height 24
